Goal: Information Seeking & Learning: Learn about a topic

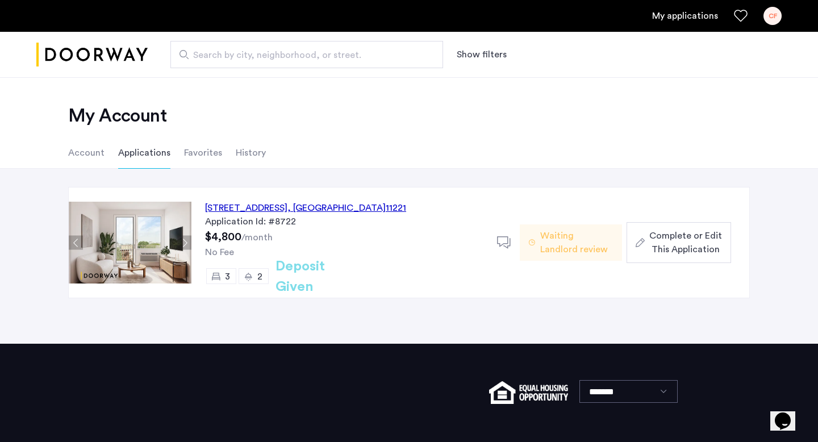
click at [312, 211] on div "[STREET_ADDRESS]" at bounding box center [305, 208] width 201 height 14
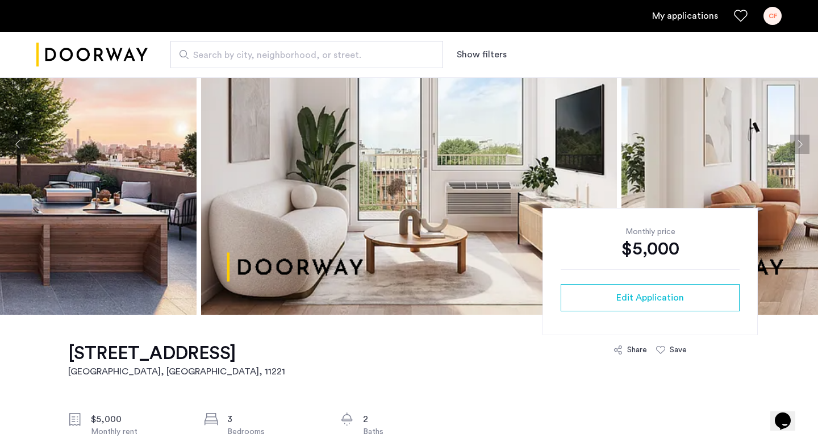
scroll to position [137, 0]
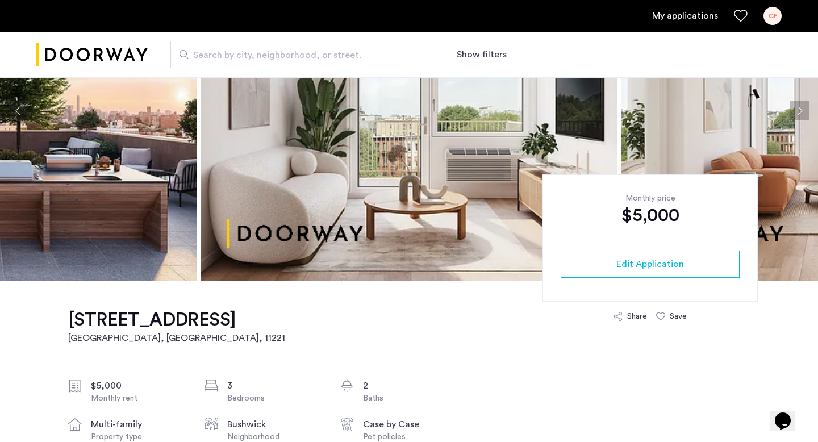
click at [716, 60] on div "Search by city, neighborhood, or street. Show filters" at bounding box center [465, 54] width 634 height 27
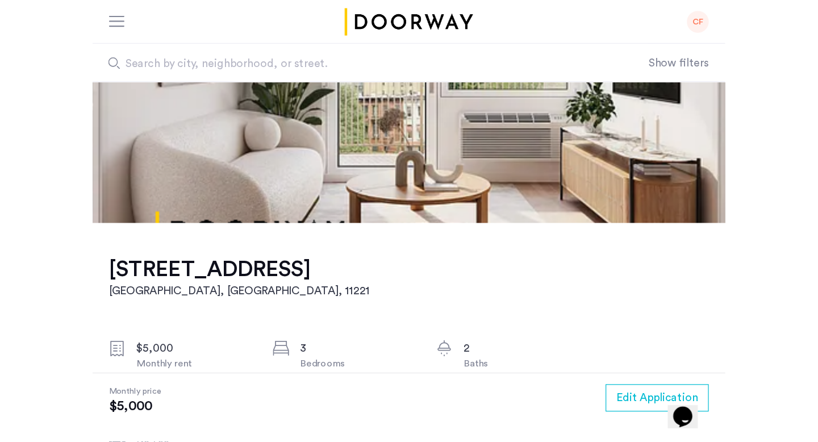
scroll to position [155, 0]
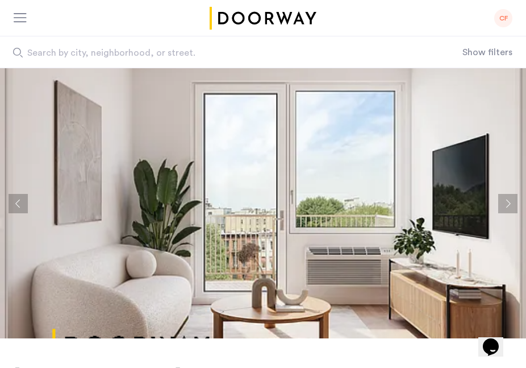
click at [503, 205] on button "Next apartment" at bounding box center [507, 203] width 19 height 19
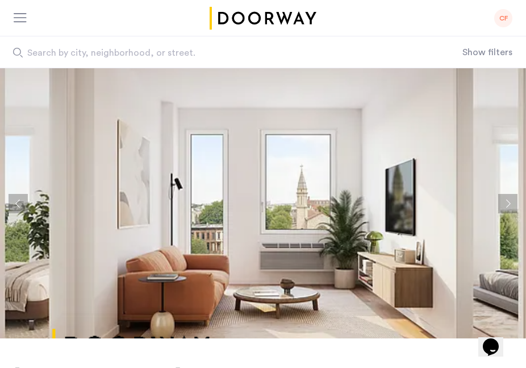
click at [503, 205] on button "Next apartment" at bounding box center [507, 203] width 19 height 19
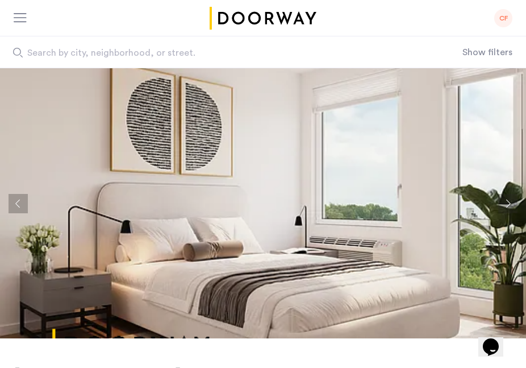
click at [503, 205] on button "Next apartment" at bounding box center [507, 203] width 19 height 19
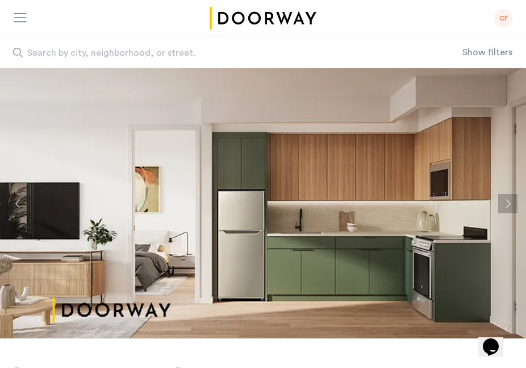
click at [503, 201] on button "Next apartment" at bounding box center [507, 203] width 19 height 19
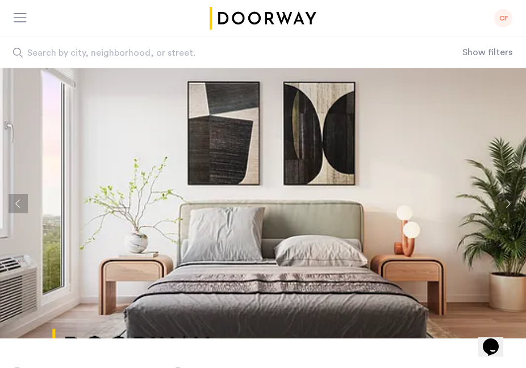
click at [503, 201] on button "Next apartment" at bounding box center [507, 203] width 19 height 19
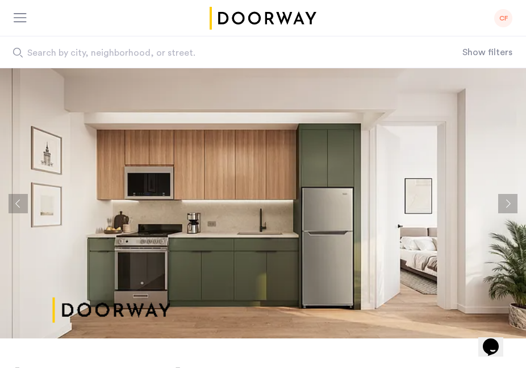
click at [503, 201] on button "Next apartment" at bounding box center [507, 203] width 19 height 19
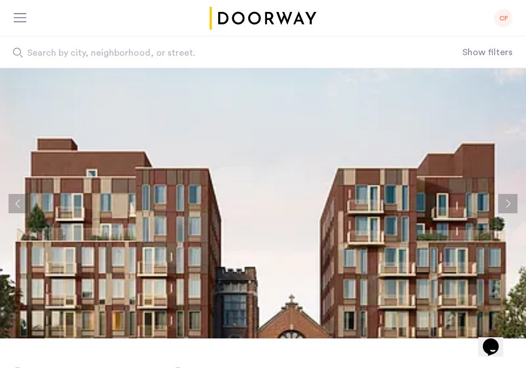
click at [503, 201] on button "Next apartment" at bounding box center [507, 203] width 19 height 19
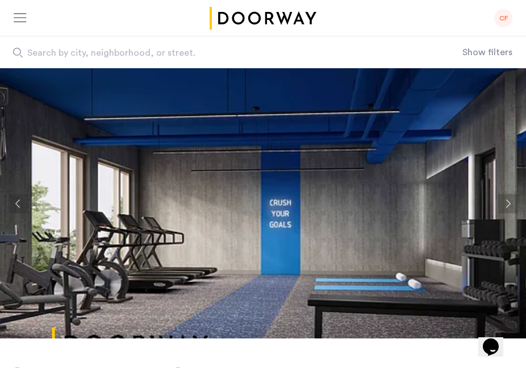
click at [503, 201] on button "Next apartment" at bounding box center [507, 203] width 19 height 19
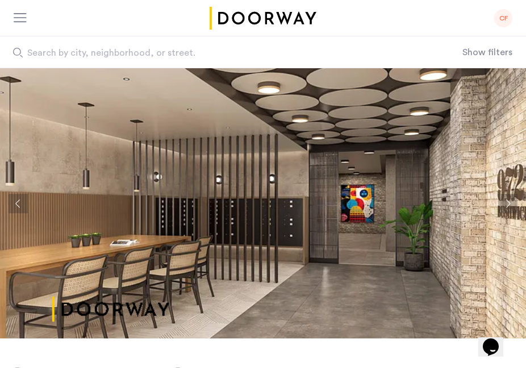
click at [503, 201] on button "Next apartment" at bounding box center [507, 203] width 19 height 19
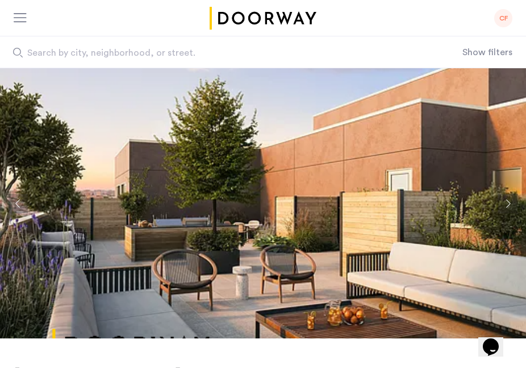
click at [503, 201] on button "Next apartment" at bounding box center [507, 203] width 19 height 19
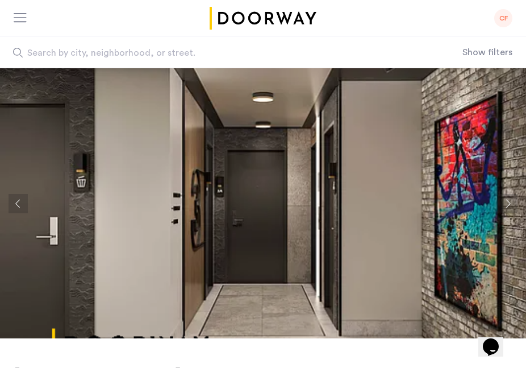
click at [503, 201] on button "Next apartment" at bounding box center [507, 203] width 19 height 19
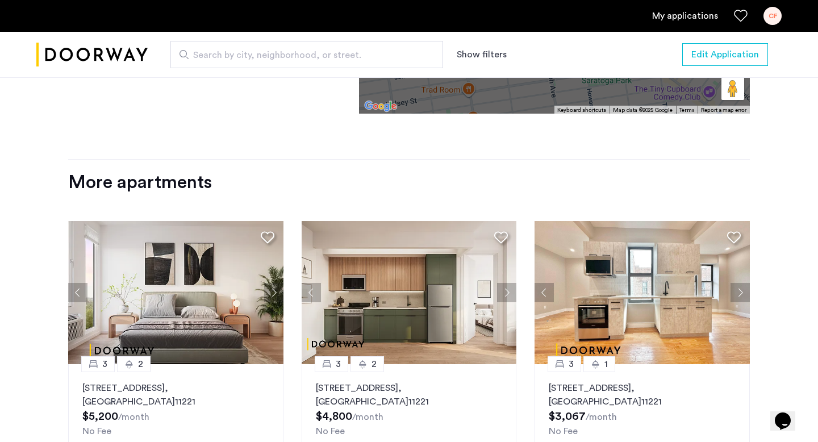
scroll to position [1526, 0]
